Goal: Information Seeking & Learning: Learn about a topic

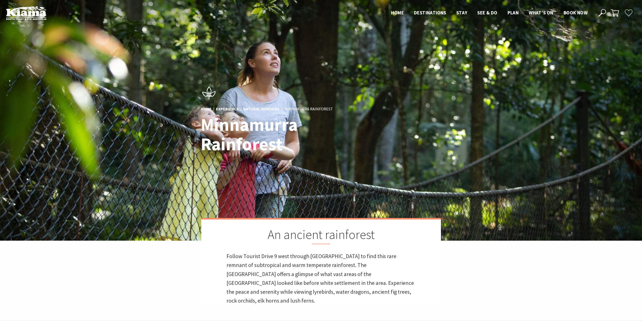
click at [460, 17] on header "Open Nav Close Nav Home Destinations Towns & Villages Kiama Gerringong Gerroa J…" at bounding box center [321, 13] width 642 height 26
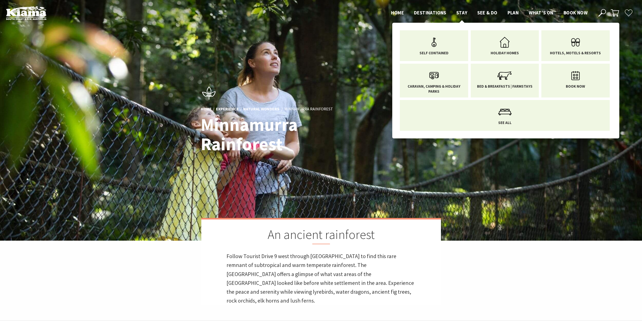
click at [461, 14] on span "Stay" at bounding box center [462, 13] width 11 height 6
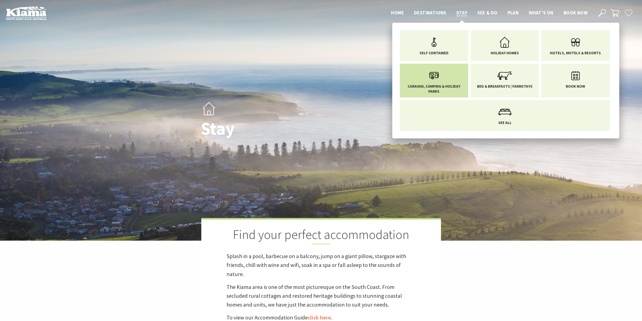
click at [451, 78] on link "Caravan, Camping & Holiday Parks" at bounding box center [434, 80] width 61 height 26
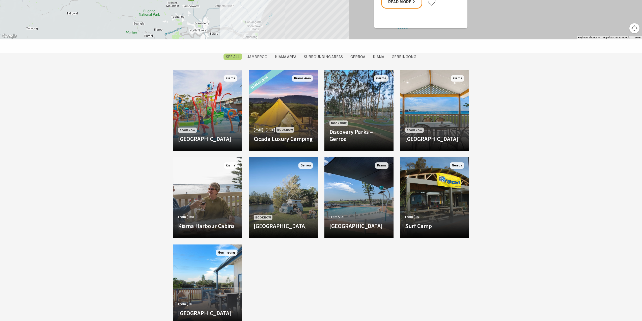
scroll to position [454, 0]
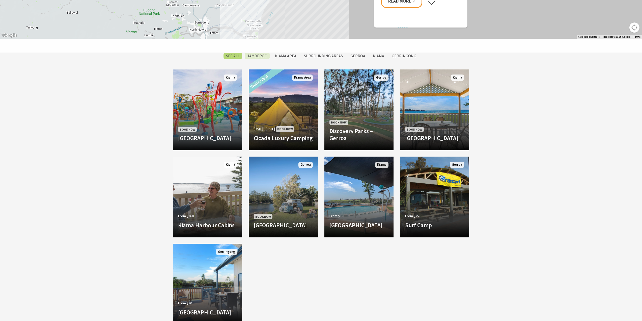
click at [264, 54] on label "Jamberoo" at bounding box center [257, 56] width 25 height 6
click at [0, 0] on input "Jamberoo" at bounding box center [0, 0] width 0 height 0
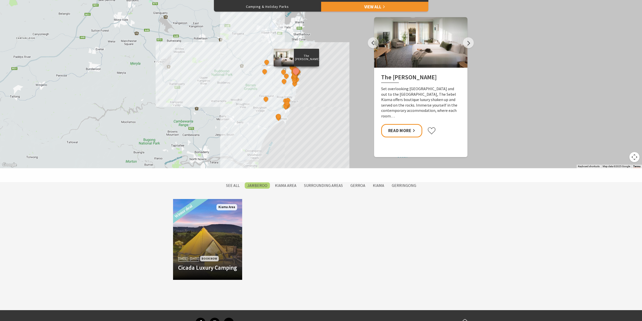
scroll to position [315, 0]
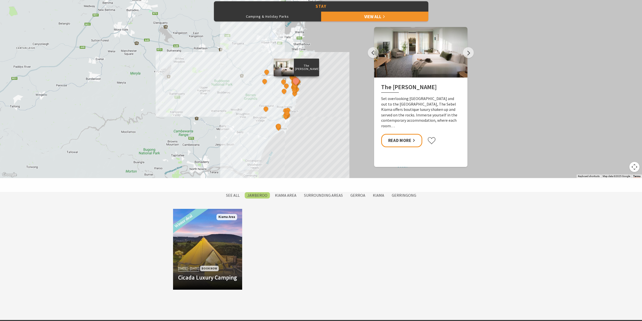
click at [240, 200] on div "SEE All [GEOGRAPHIC_DATA] Area Surrounding Areas [GEOGRAPHIC_DATA] [GEOGRAPHIC_…" at bounding box center [321, 200] width 303 height 17
click at [237, 195] on label "SEE All" at bounding box center [233, 195] width 19 height 6
click at [0, 0] on input "SEE All" at bounding box center [0, 0] width 0 height 0
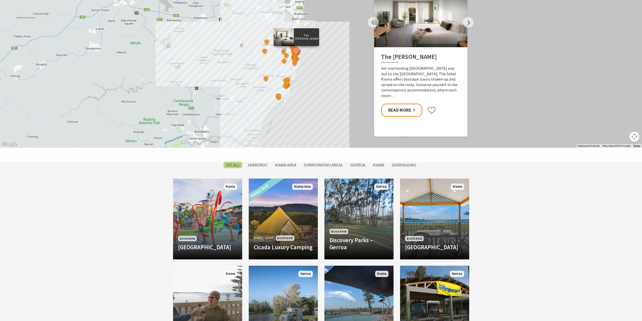
scroll to position [353, 0]
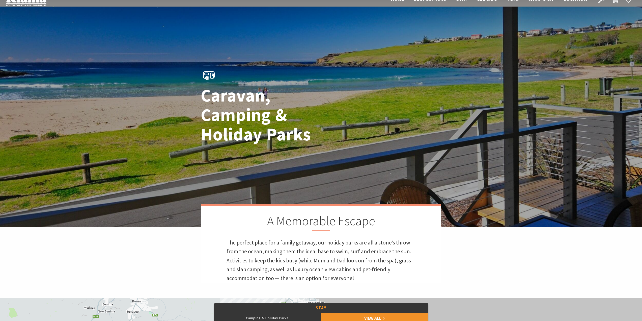
scroll to position [12, 0]
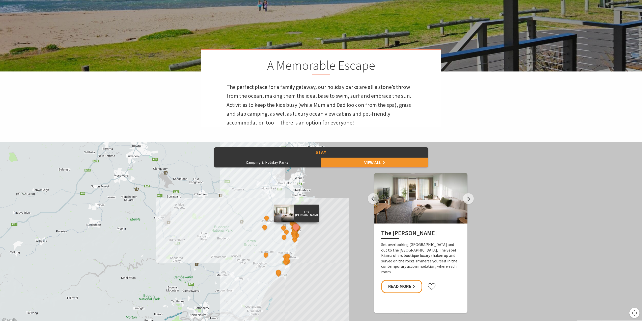
scroll to position [177, 0]
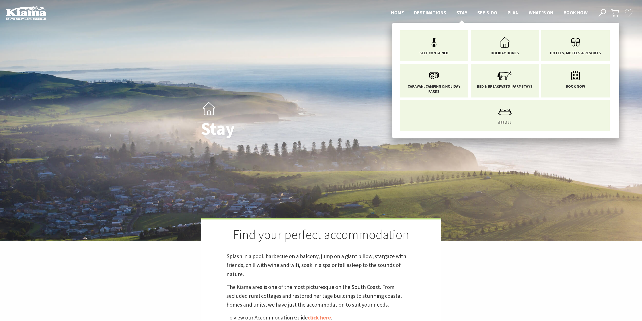
click at [457, 12] on span "Stay" at bounding box center [462, 13] width 11 height 6
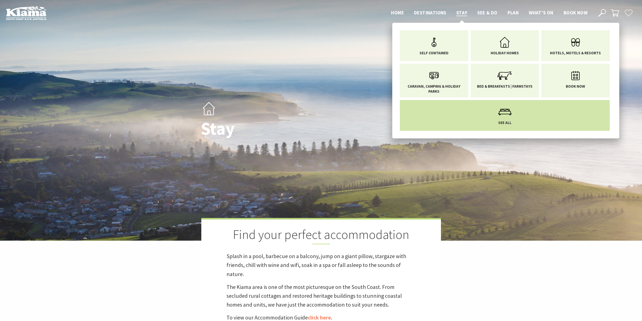
click at [530, 111] on link "See All" at bounding box center [505, 114] width 202 height 21
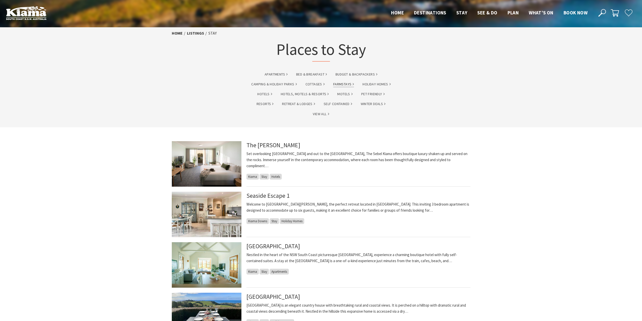
click at [345, 83] on link "Farmstays" at bounding box center [343, 84] width 21 height 6
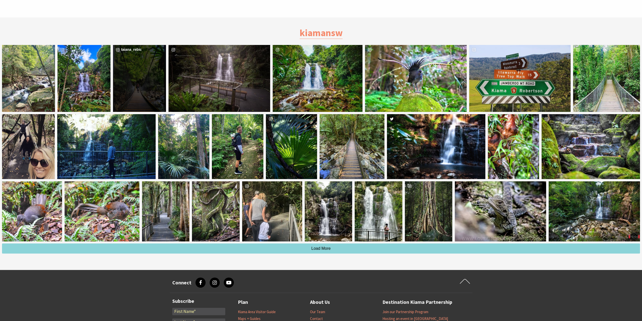
scroll to position [1211, 0]
